Goal: Communication & Community: Connect with others

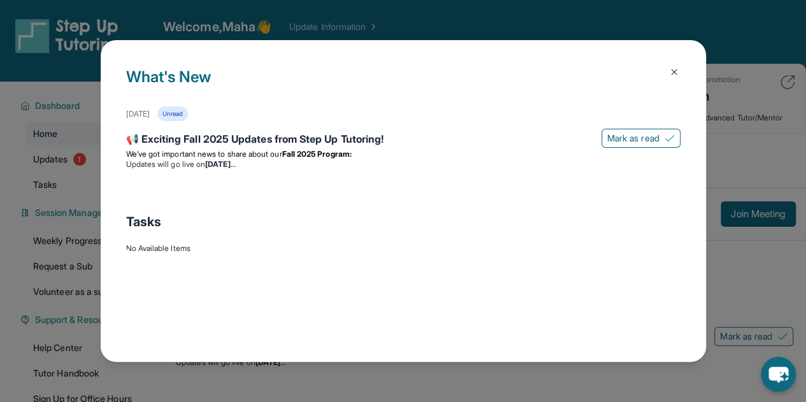
click at [669, 74] on img at bounding box center [674, 72] width 10 height 10
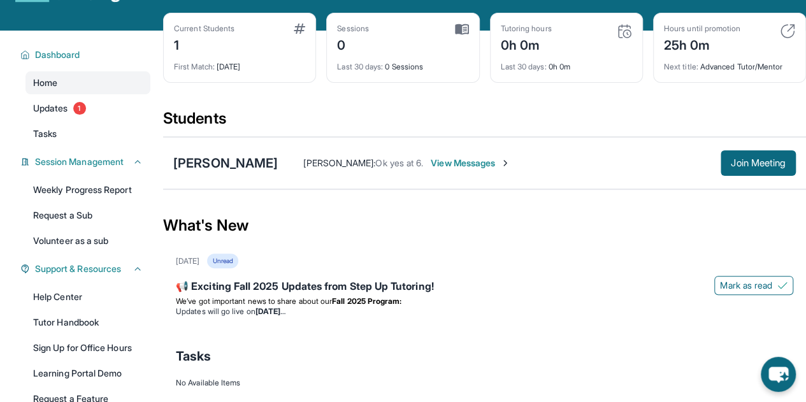
scroll to position [99, 0]
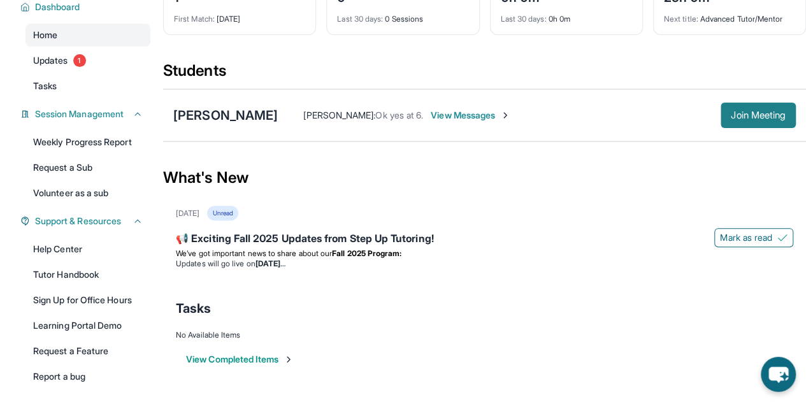
click at [738, 112] on span "Join Meeting" at bounding box center [758, 116] width 55 height 8
click at [477, 119] on span "View Messages" at bounding box center [471, 115] width 80 height 13
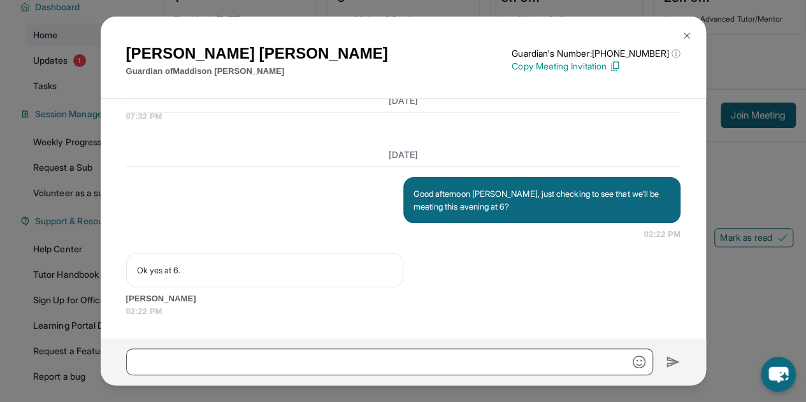
scroll to position [148, 0]
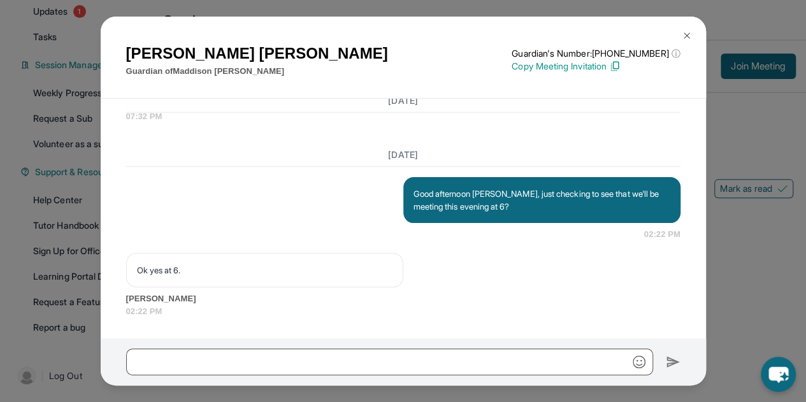
click at [727, 271] on div "[PERSON_NAME] Guardian of [PERSON_NAME] Guardian's Number: [PHONE_NUMBER] ⓘ Thi…" at bounding box center [403, 201] width 806 height 402
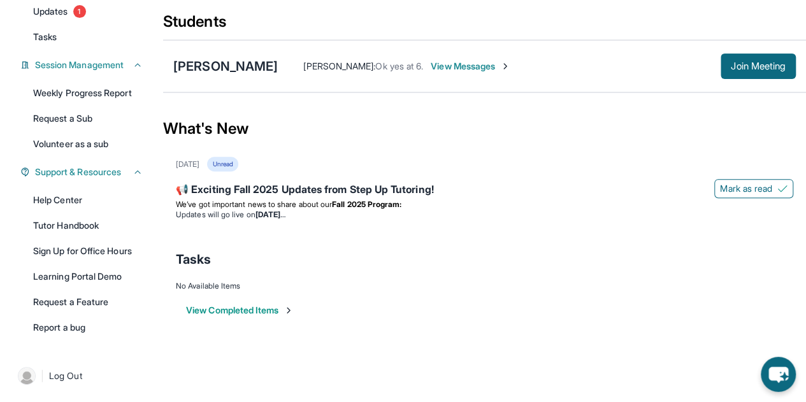
scroll to position [0, 0]
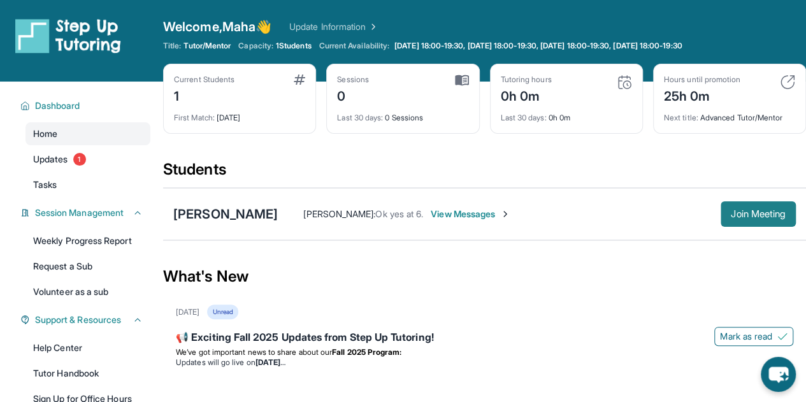
click at [759, 210] on span "Join Meeting" at bounding box center [758, 214] width 55 height 8
click at [226, 222] on div "[PERSON_NAME] [PERSON_NAME] : Ok yes at 6. View Messages Join Meeting" at bounding box center [484, 214] width 643 height 52
click at [245, 215] on div "[PERSON_NAME]" at bounding box center [225, 214] width 105 height 18
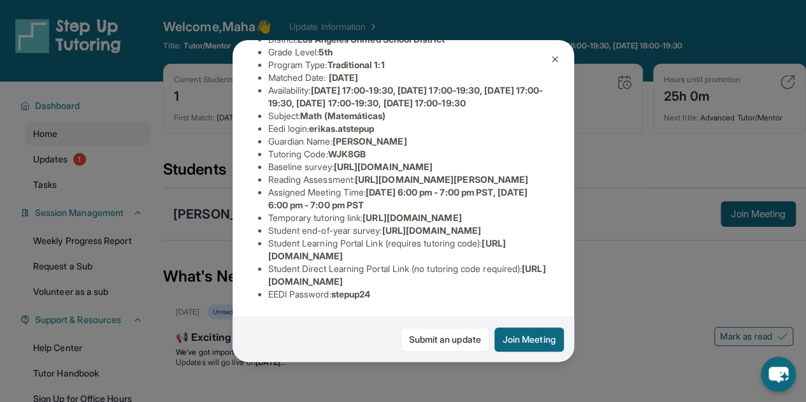
scroll to position [310, 0]
click at [382, 225] on span "[URL][DOMAIN_NAME]" at bounding box center [431, 230] width 99 height 11
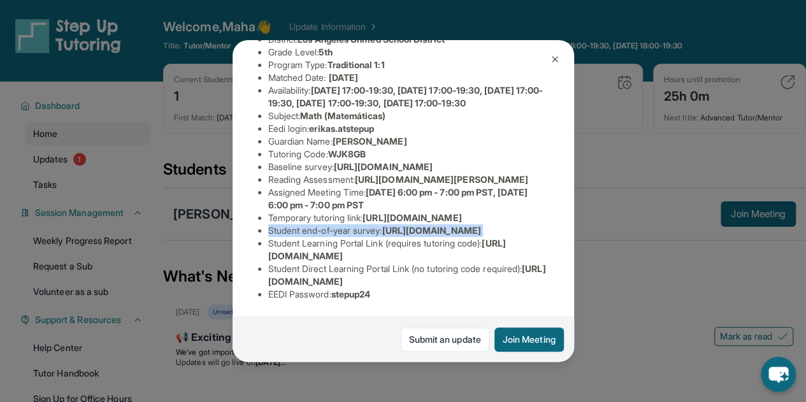
click at [382, 225] on span "[URL][DOMAIN_NAME]" at bounding box center [431, 230] width 99 height 11
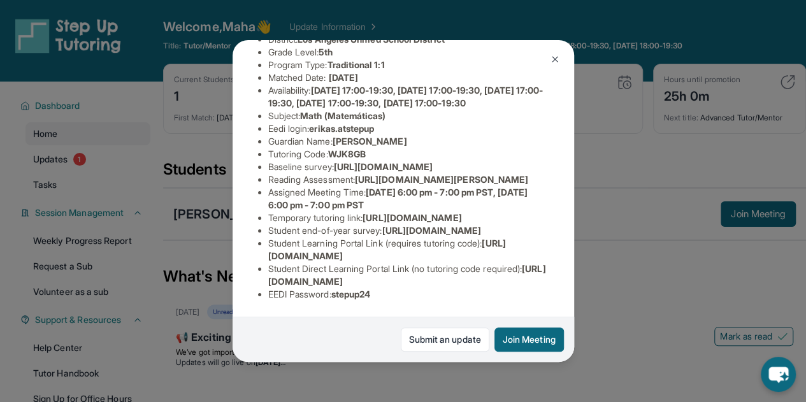
click at [403, 263] on li "Student Direct Learning Portal Link (no tutoring code required) : [URL][DOMAIN_…" at bounding box center [408, 275] width 280 height 25
click at [358, 288] on li "EEDI Password : stepup24" at bounding box center [408, 294] width 280 height 13
click at [311, 288] on li "EEDI Password : stepup24" at bounding box center [408, 294] width 280 height 13
click at [352, 289] on span "stepup24" at bounding box center [351, 294] width 40 height 11
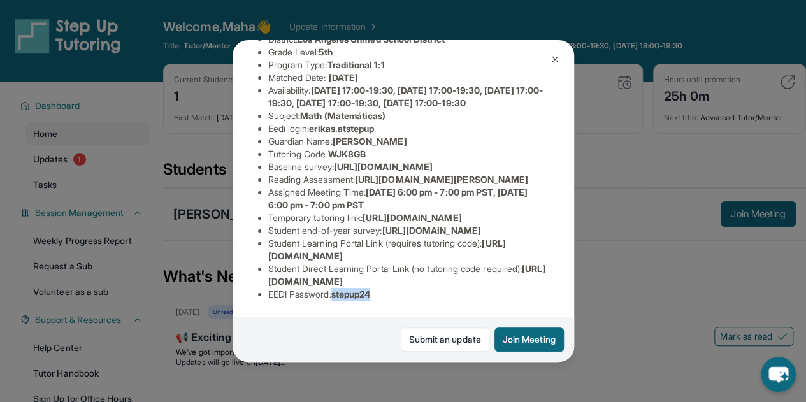
click at [352, 289] on span "stepup24" at bounding box center [351, 294] width 40 height 11
click at [377, 270] on span "[URL][DOMAIN_NAME]" at bounding box center [407, 275] width 278 height 24
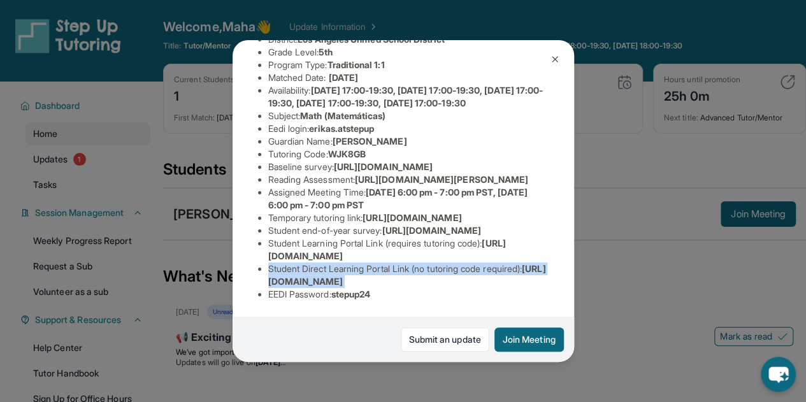
click at [377, 270] on span "[URL][DOMAIN_NAME]" at bounding box center [407, 275] width 278 height 24
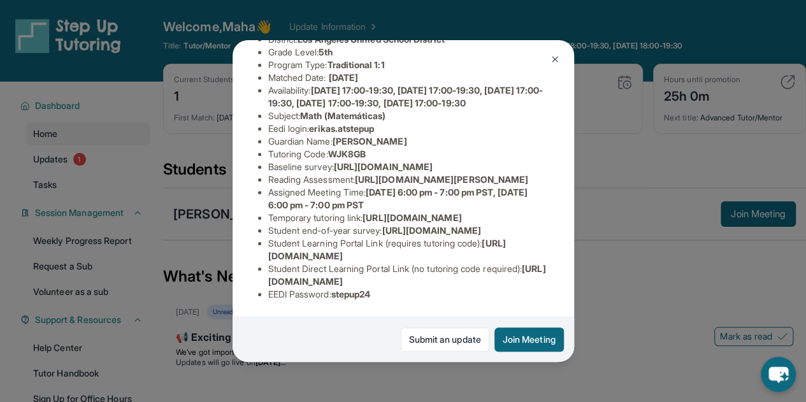
drag, startPoint x: 377, startPoint y: 270, endPoint x: 312, endPoint y: 285, distance: 67.4
click at [312, 288] on li "EEDI Password : stepup24" at bounding box center [408, 294] width 280 height 13
drag, startPoint x: 268, startPoint y: 272, endPoint x: 435, endPoint y: 268, distance: 167.7
click at [435, 268] on div "[PERSON_NAME] Guardian: [PERSON_NAME] Student Information [URL][DOMAIN_NAME] Pr…" at bounding box center [404, 201] width 342 height 322
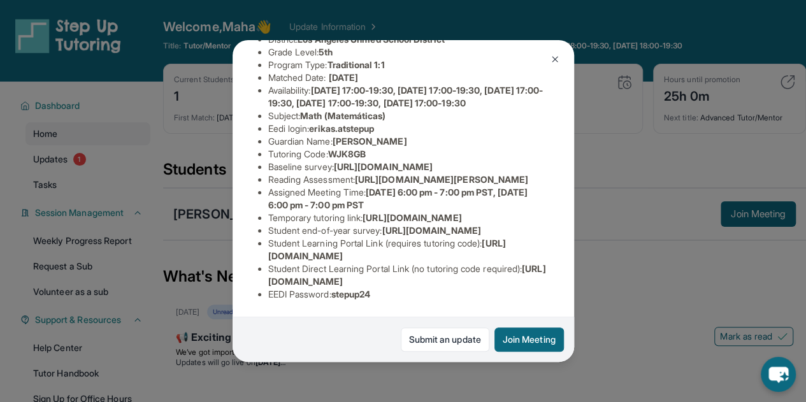
copy span "[URL][DOMAIN_NAME]"
click at [673, 262] on div "[PERSON_NAME] Guardian: [PERSON_NAME] Student Information [URL][DOMAIN_NAME] Pr…" at bounding box center [403, 201] width 806 height 402
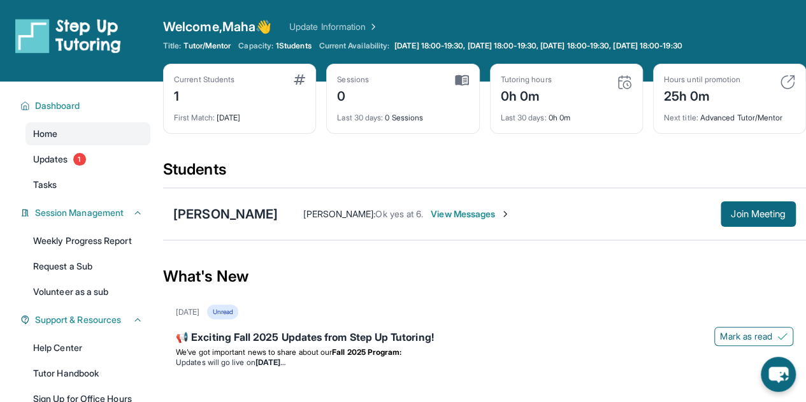
click at [475, 220] on div "[PERSON_NAME] : Ok yes at 6. View Messages Join Meeting" at bounding box center [537, 213] width 518 height 25
click at [498, 219] on span "View Messages" at bounding box center [471, 214] width 80 height 13
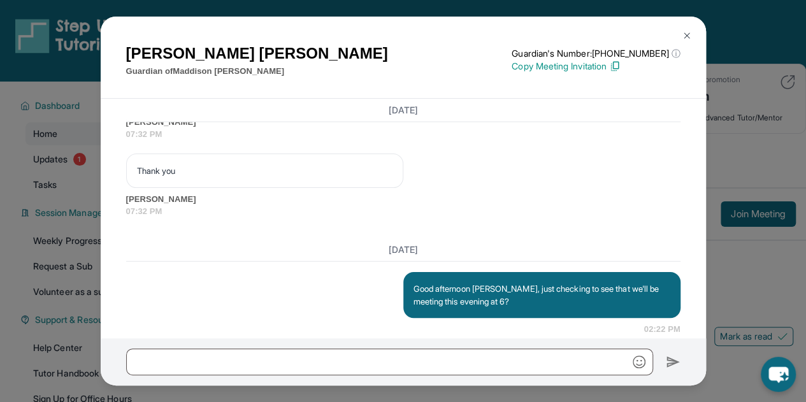
scroll to position [1710, 0]
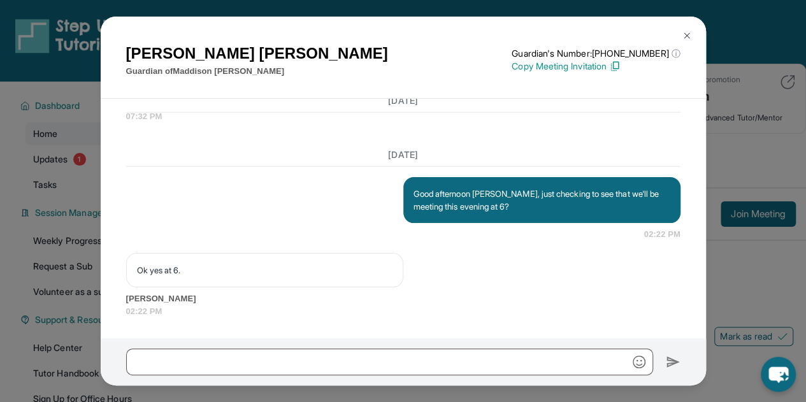
click at [682, 33] on img at bounding box center [687, 36] width 10 height 10
